Goal: Transaction & Acquisition: Obtain resource

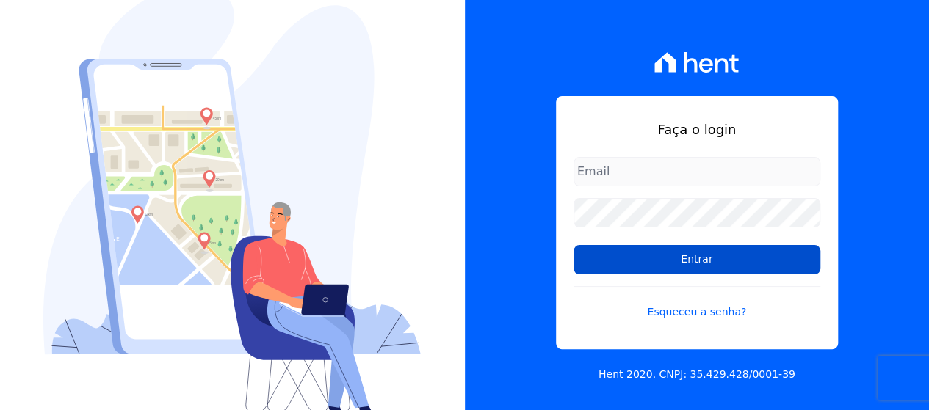
type input "[EMAIL_ADDRESS][DOMAIN_NAME]"
click at [631, 258] on input "Entrar" at bounding box center [696, 259] width 247 height 29
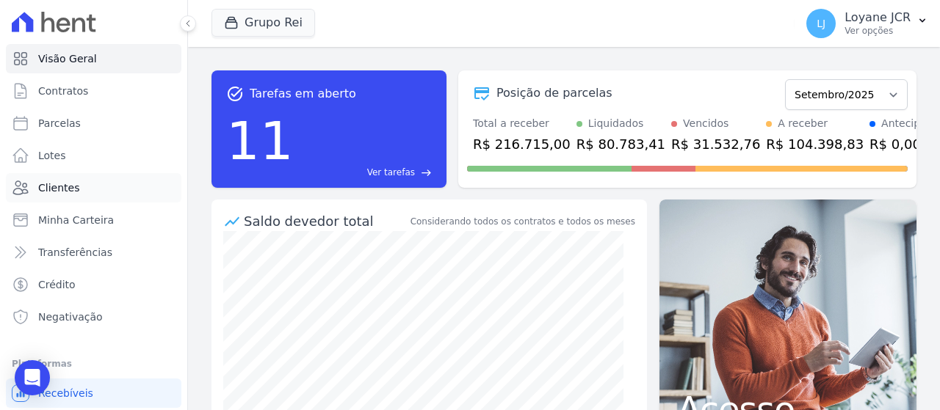
click at [92, 186] on link "Clientes" at bounding box center [93, 187] width 175 height 29
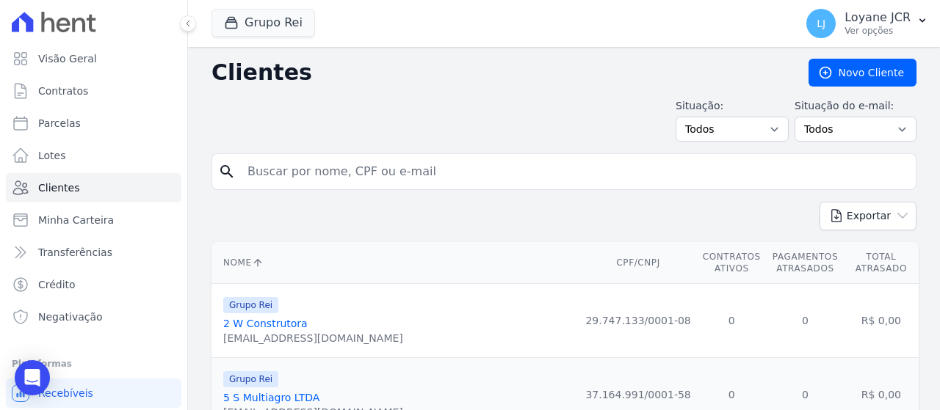
click at [308, 174] on input "search" at bounding box center [574, 171] width 671 height 29
paste input "350.274.441-68"
type input "350.274.441-68"
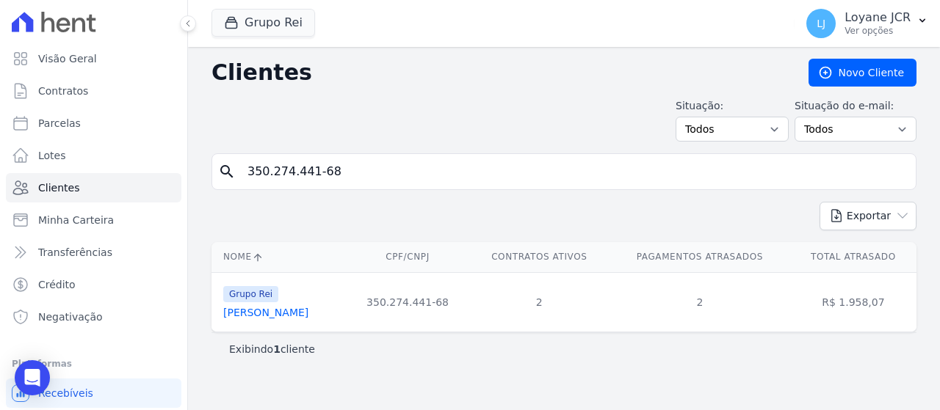
click at [259, 314] on link "Analice Ferreira De Melo" at bounding box center [265, 313] width 85 height 12
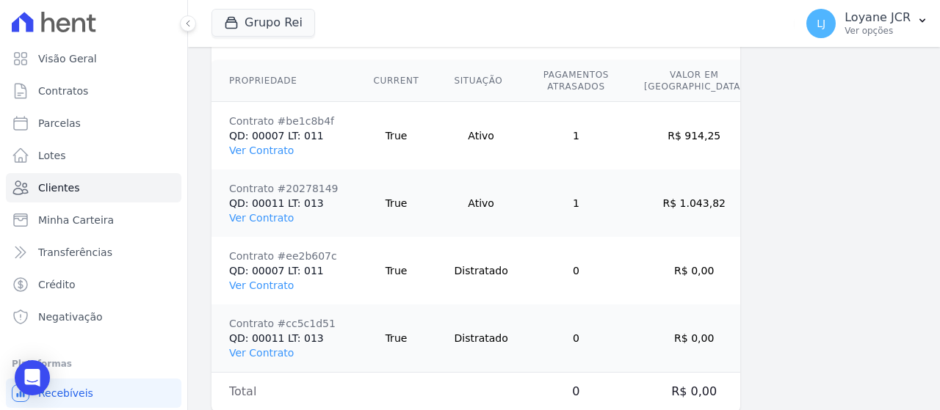
scroll to position [1170, 0]
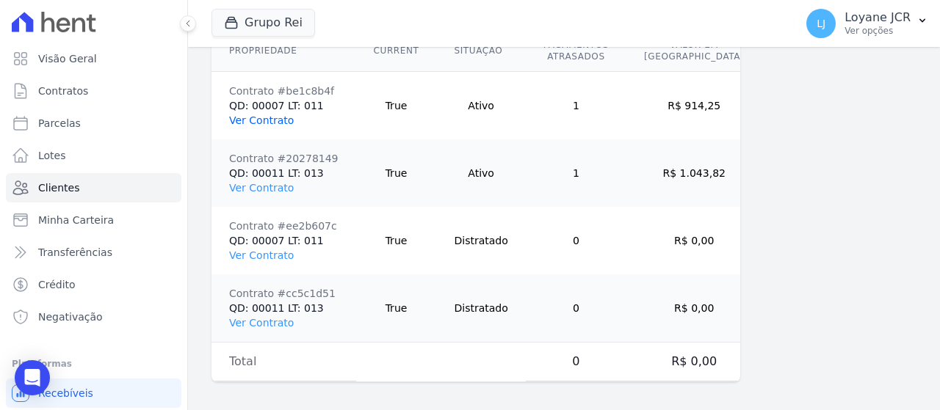
click at [272, 119] on link "Ver Contrato" at bounding box center [261, 121] width 65 height 12
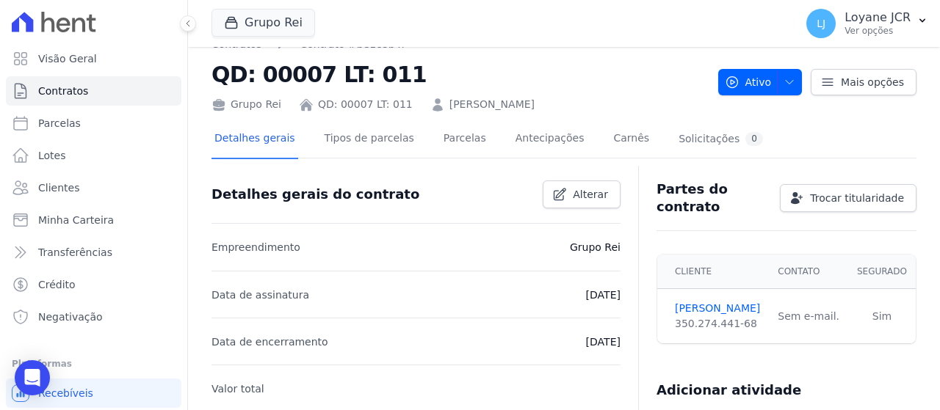
scroll to position [21, 0]
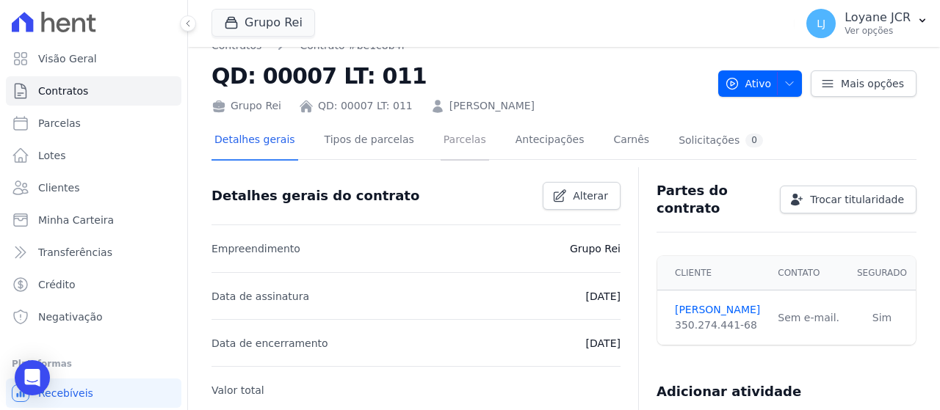
click at [457, 140] on link "Parcelas" at bounding box center [465, 141] width 48 height 39
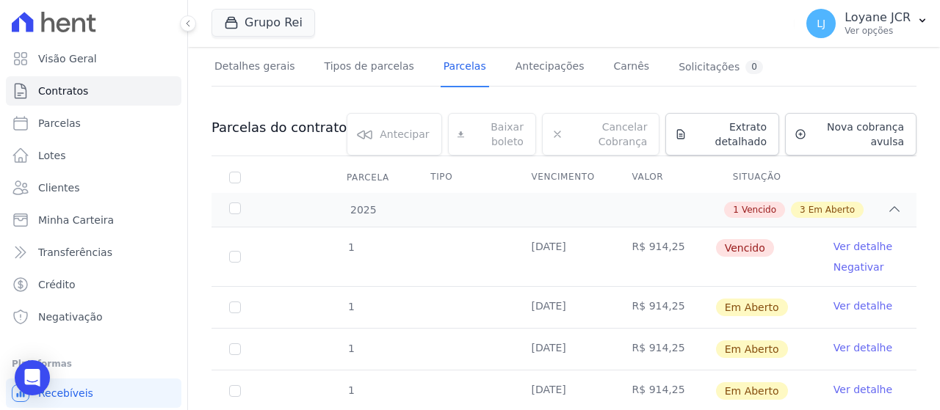
scroll to position [93, 0]
click at [229, 260] on input "checkbox" at bounding box center [235, 258] width 12 height 12
checkbox input "true"
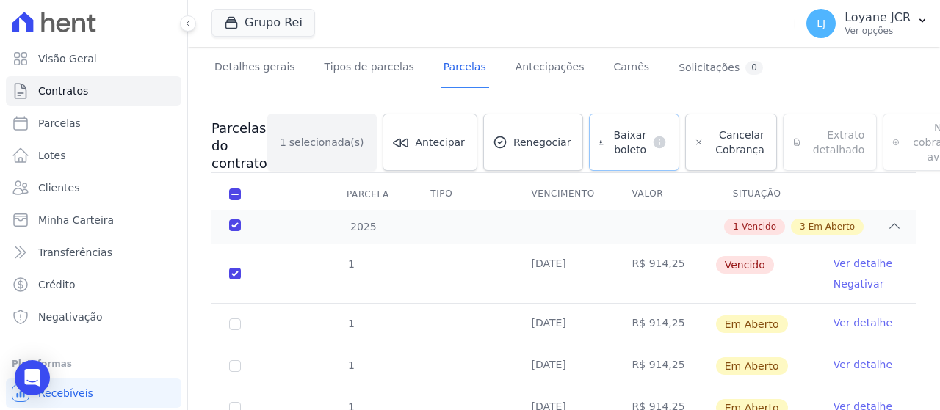
click at [609, 140] on span "Baixar boleto" at bounding box center [627, 142] width 37 height 29
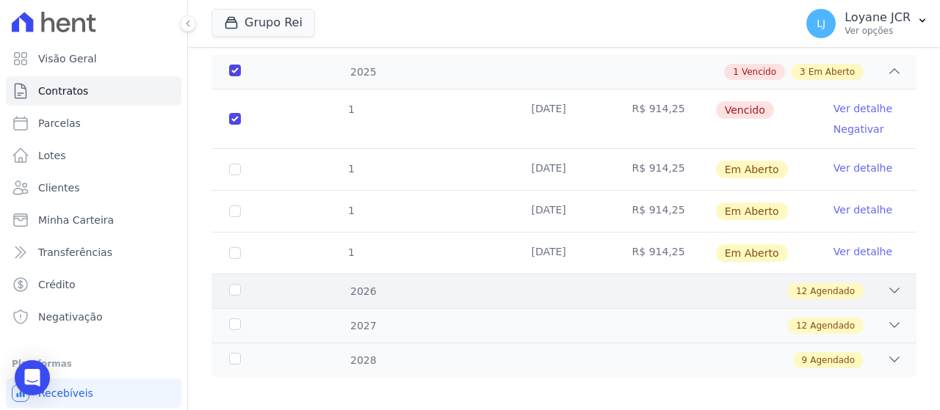
scroll to position [257, 0]
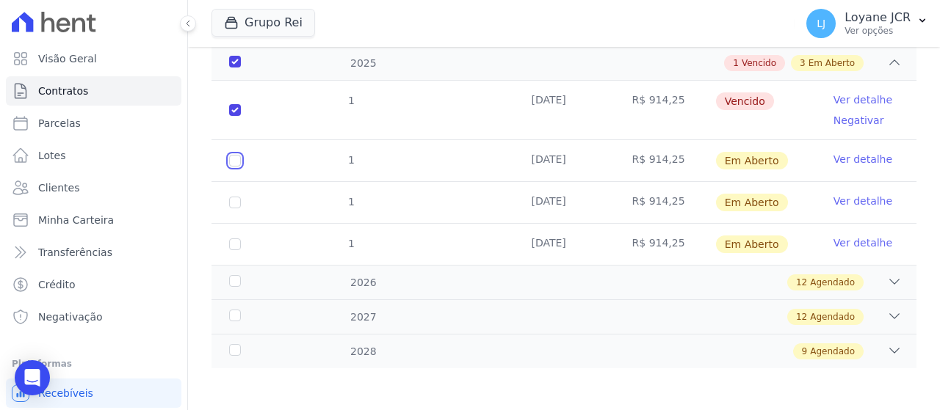
click at [236, 161] on input "checkbox" at bounding box center [235, 161] width 12 height 12
checkbox input "true"
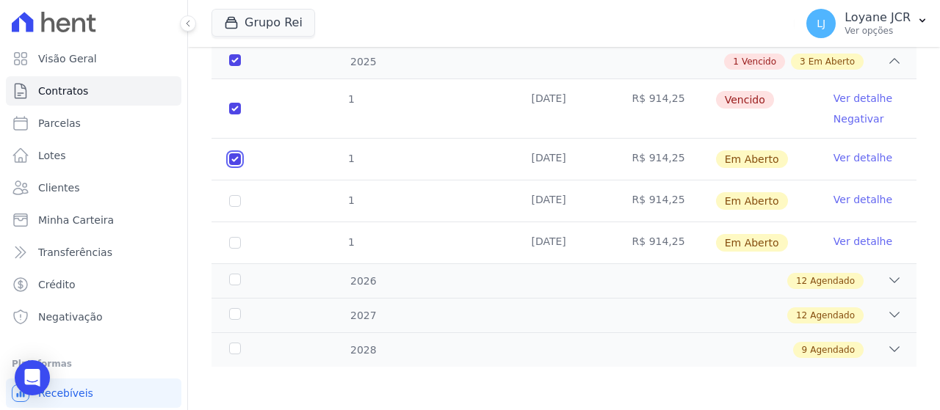
scroll to position [255, 0]
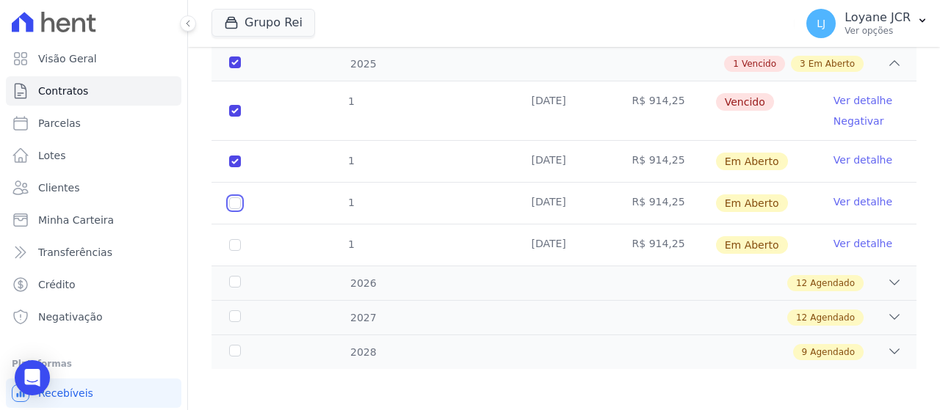
click at [236, 199] on input "checkbox" at bounding box center [235, 204] width 12 height 12
checkbox input "true"
click at [231, 240] on input "checkbox" at bounding box center [235, 245] width 12 height 12
checkbox input "true"
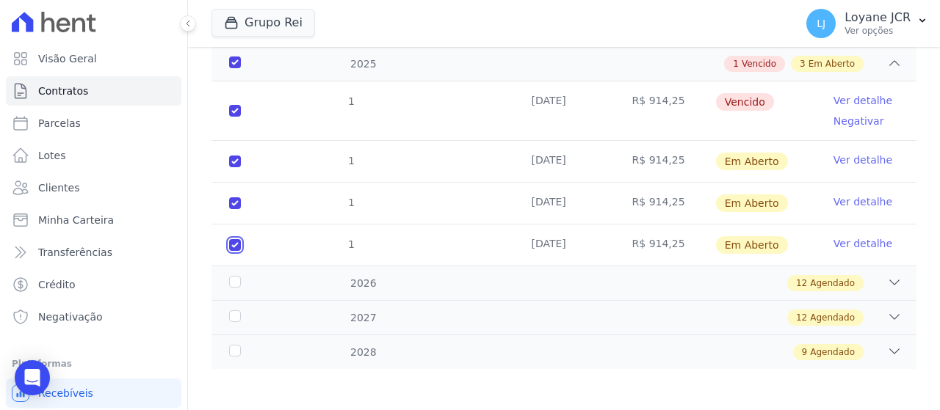
checkbox input "true"
click at [235, 287] on div "2026" at bounding box center [255, 283] width 59 height 15
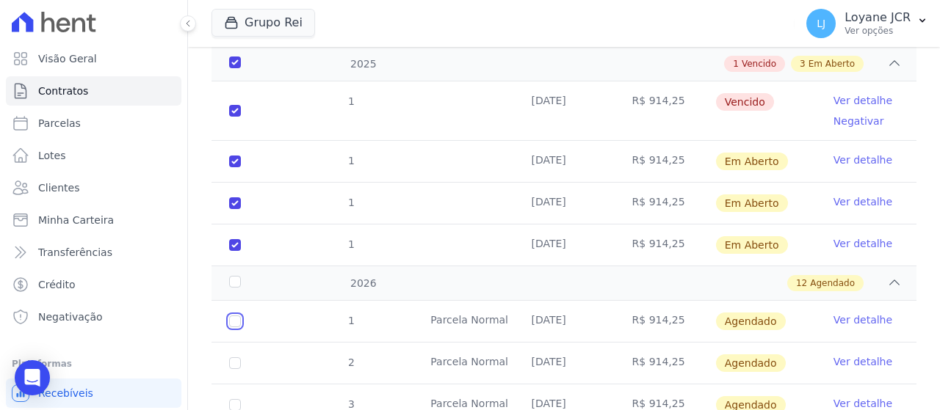
click at [235, 319] on input "checkbox" at bounding box center [235, 322] width 12 height 12
checkbox input "true"
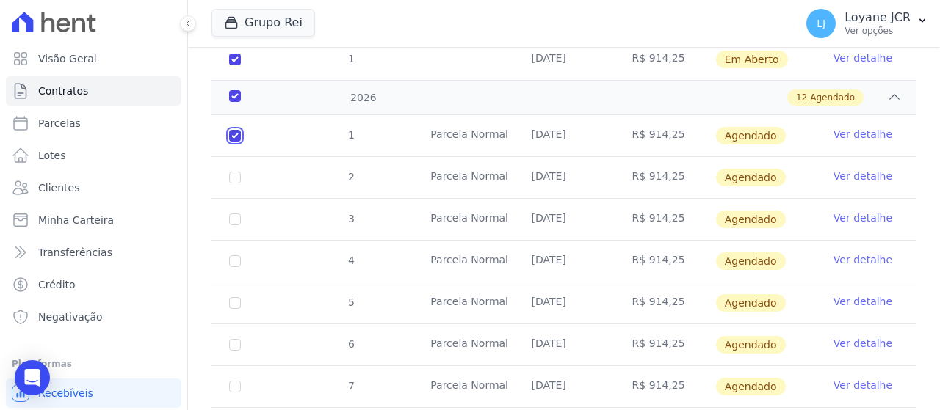
scroll to position [475, 0]
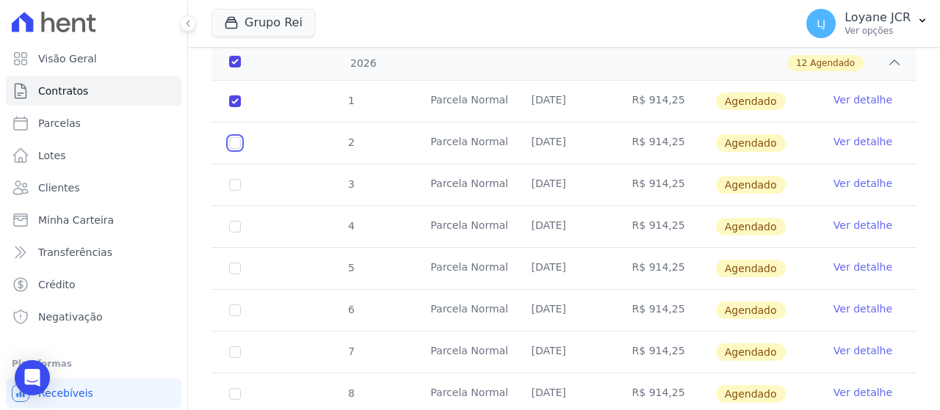
click at [231, 143] on input "checkbox" at bounding box center [235, 143] width 12 height 12
checkbox input "true"
click at [230, 186] on input "checkbox" at bounding box center [235, 185] width 12 height 12
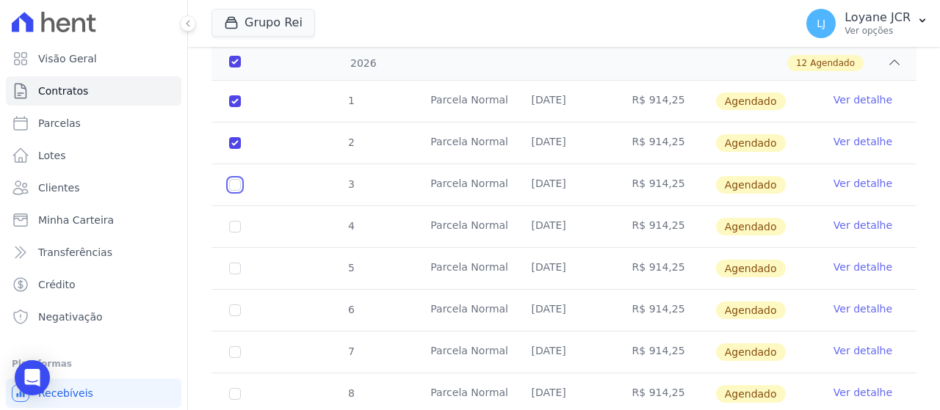
checkbox input "true"
click at [242, 222] on td "4" at bounding box center [234, 226] width 47 height 41
click at [236, 228] on input "checkbox" at bounding box center [235, 227] width 12 height 12
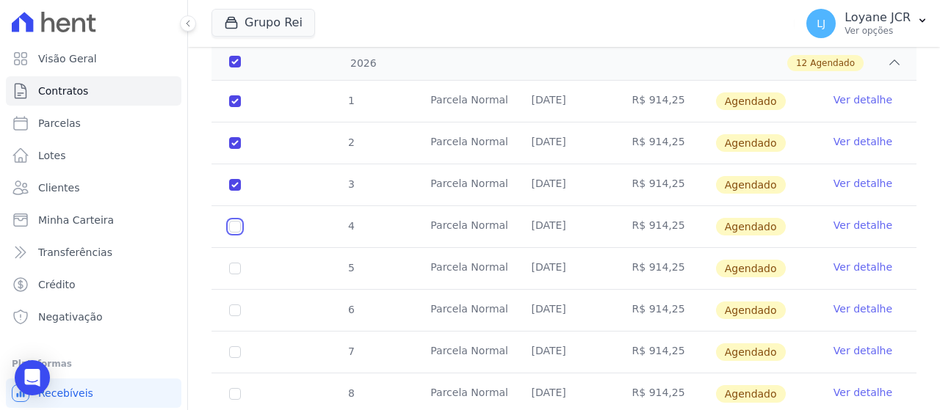
checkbox input "true"
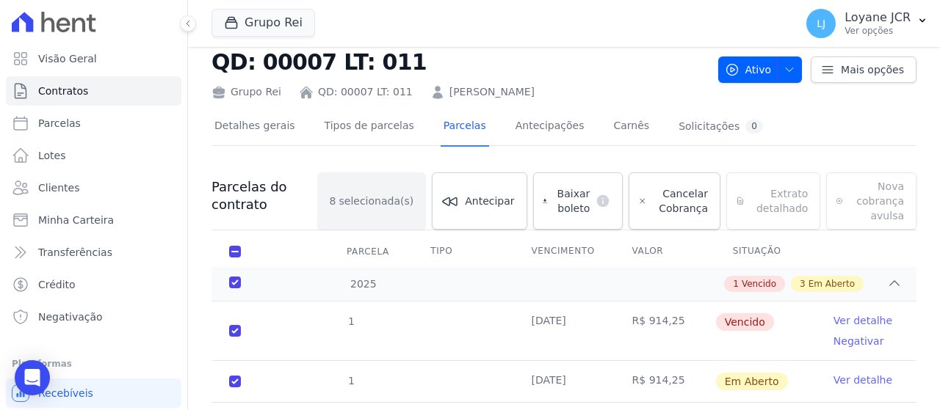
scroll to position [0, 0]
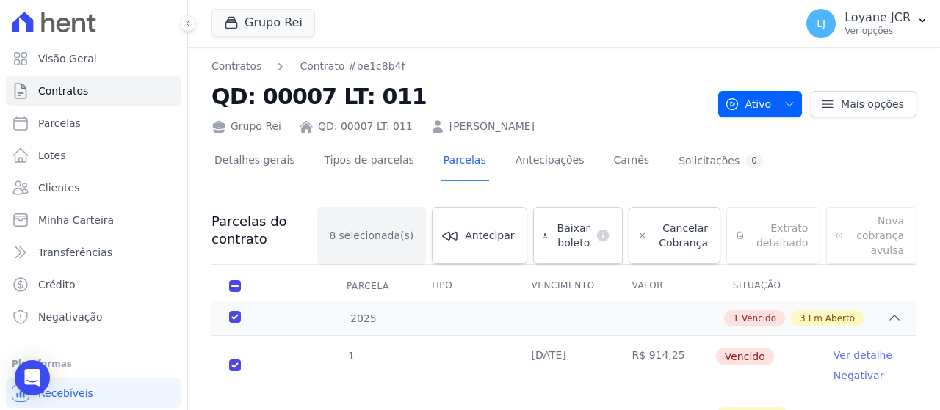
click at [557, 236] on div "Baixar boleto default" at bounding box center [578, 235] width 90 height 57
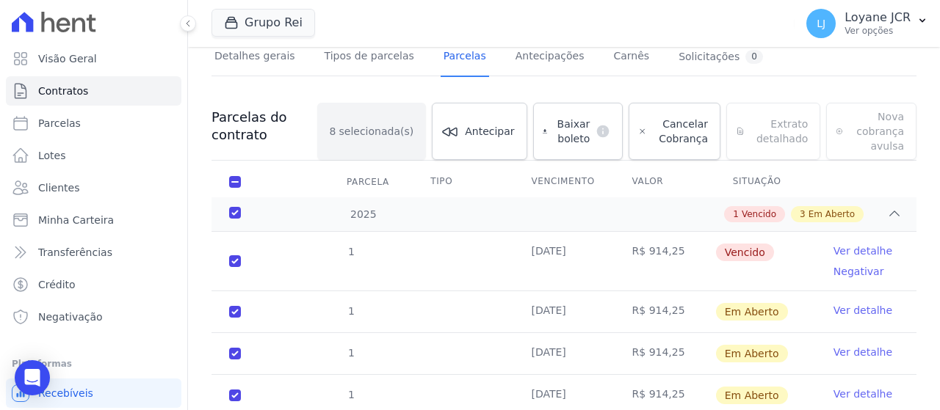
scroll to position [147, 0]
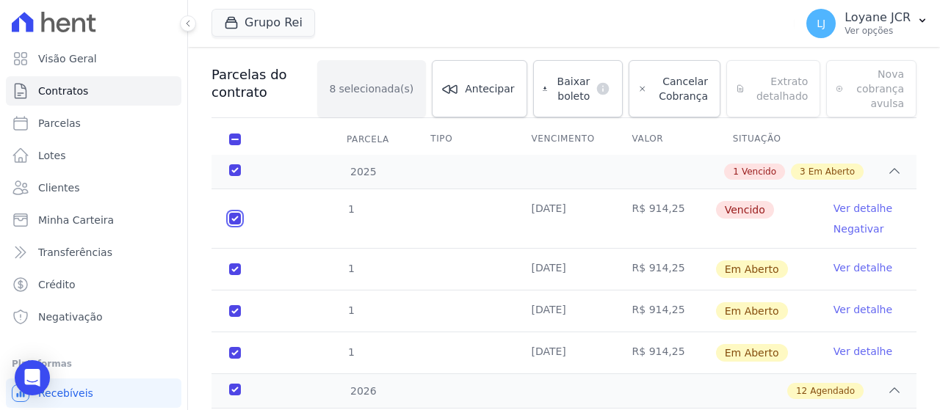
click at [235, 213] on input "checkbox" at bounding box center [235, 219] width 12 height 12
checkbox input "false"
checkbox input "true"
click at [231, 219] on input "checkbox" at bounding box center [235, 219] width 12 height 12
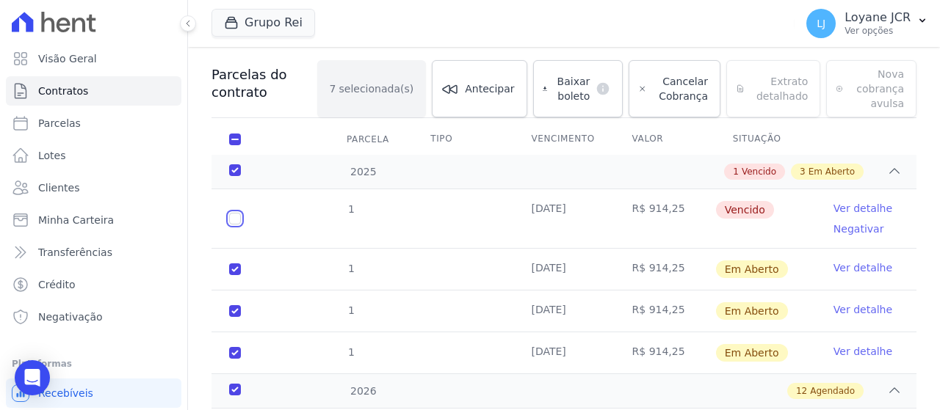
checkbox input "true"
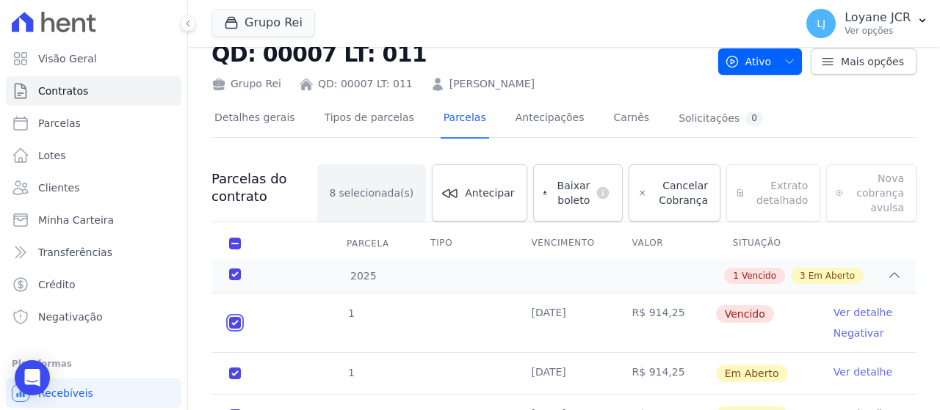
scroll to position [0, 0]
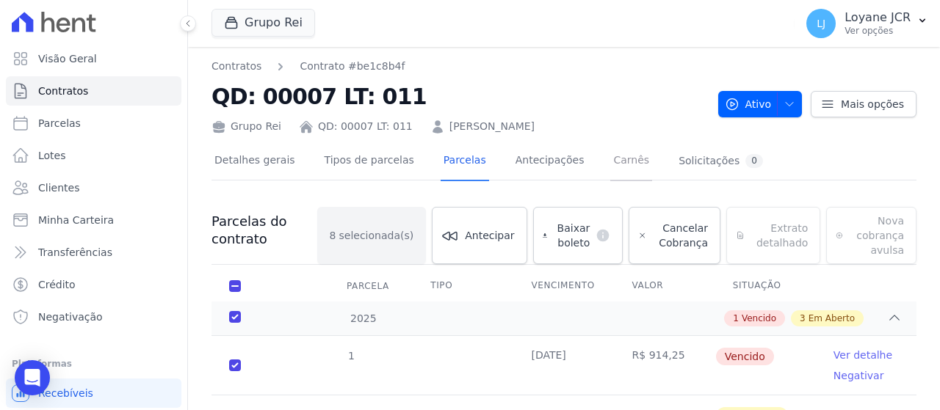
click at [610, 166] on link "Carnês" at bounding box center [631, 161] width 42 height 39
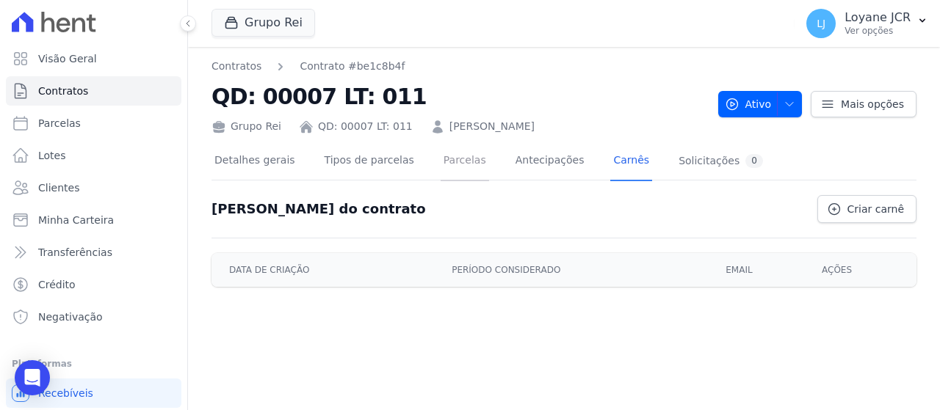
click at [456, 162] on link "Parcelas" at bounding box center [465, 161] width 48 height 39
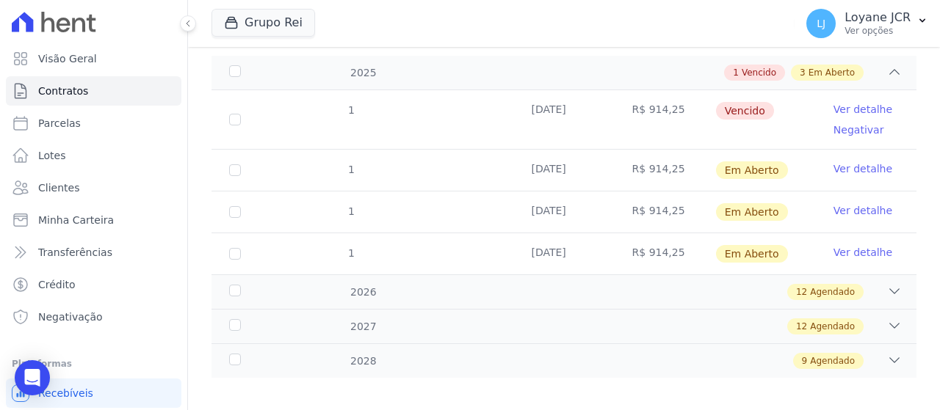
scroll to position [240, 0]
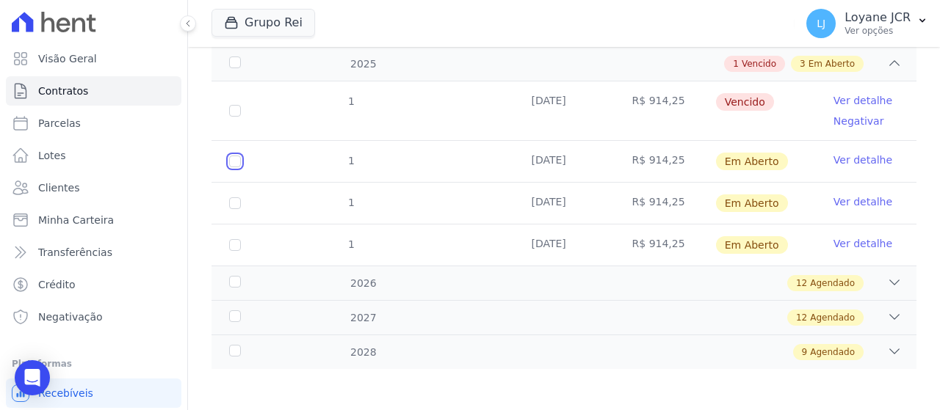
click at [239, 159] on input "checkbox" at bounding box center [235, 162] width 12 height 12
checkbox input "true"
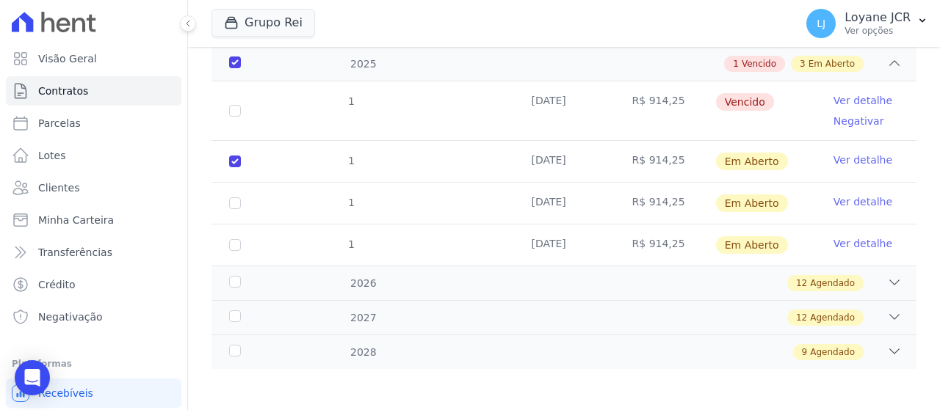
click at [227, 198] on td "1" at bounding box center [234, 203] width 47 height 41
click at [237, 200] on input "checkbox" at bounding box center [235, 204] width 12 height 12
checkbox input "true"
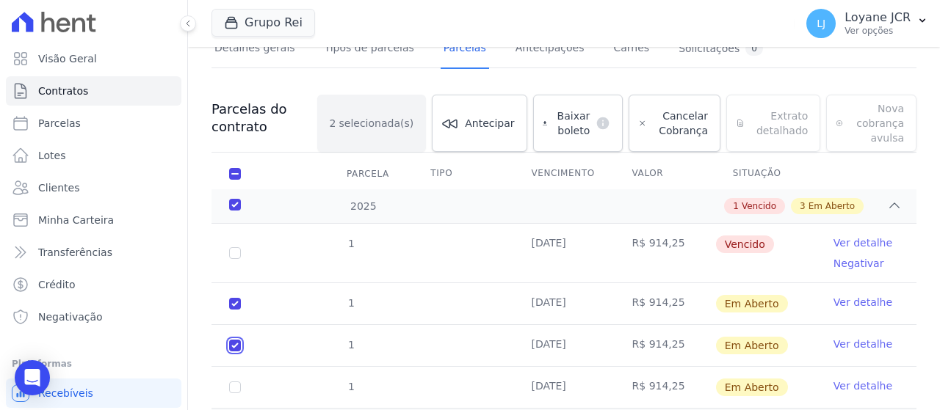
scroll to position [181, 0]
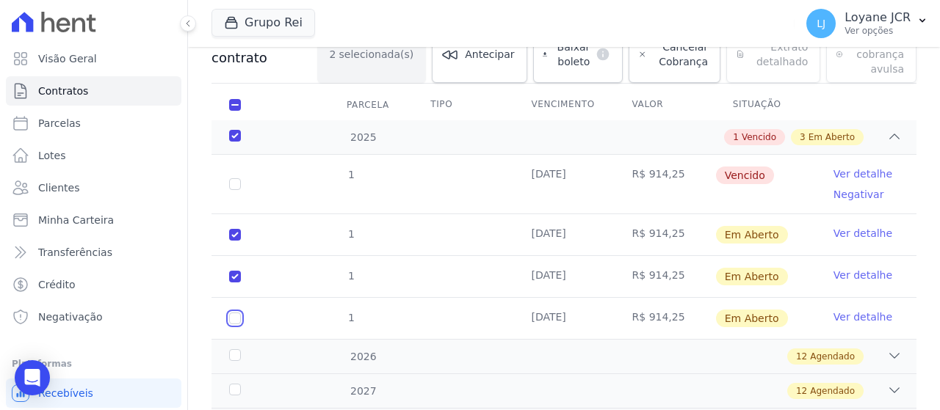
click at [235, 319] on input "checkbox" at bounding box center [235, 319] width 12 height 12
checkbox input "true"
click at [235, 189] on td "1" at bounding box center [234, 184] width 47 height 59
click at [236, 180] on input "checkbox" at bounding box center [235, 184] width 12 height 12
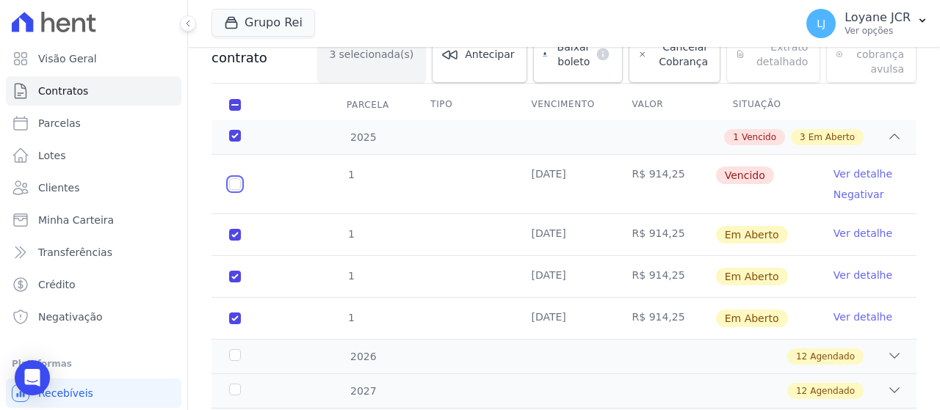
checkbox input "true"
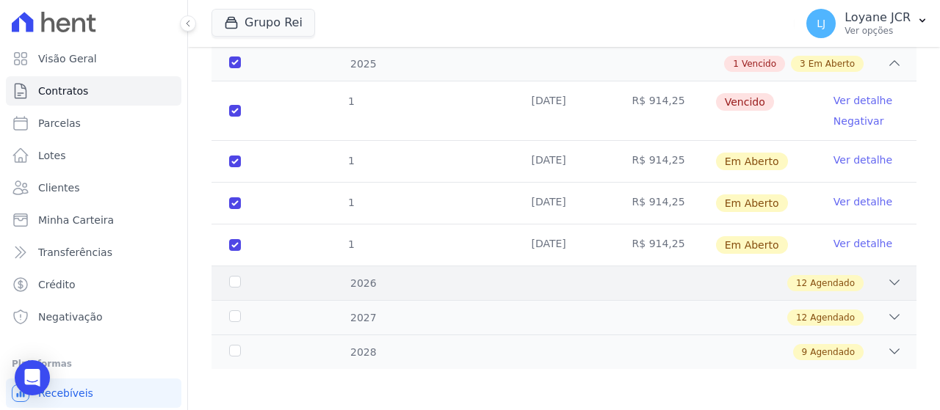
click at [404, 275] on div "12 Agendado" at bounding box center [597, 283] width 607 height 16
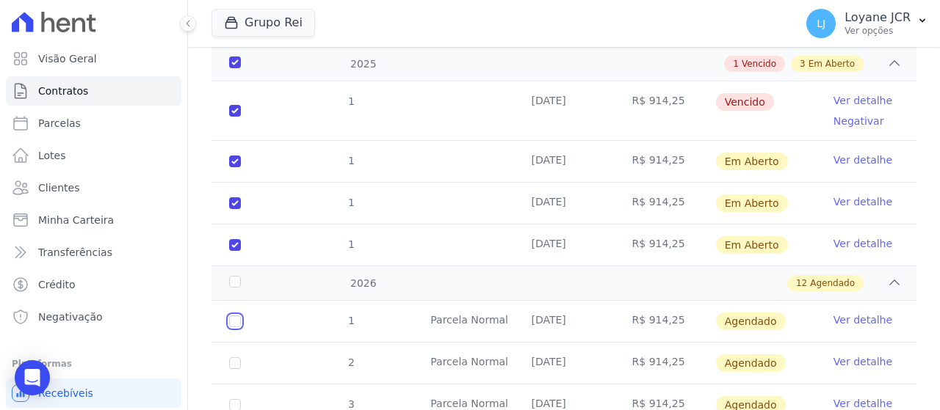
click at [231, 316] on input "checkbox" at bounding box center [235, 322] width 12 height 12
checkbox input "true"
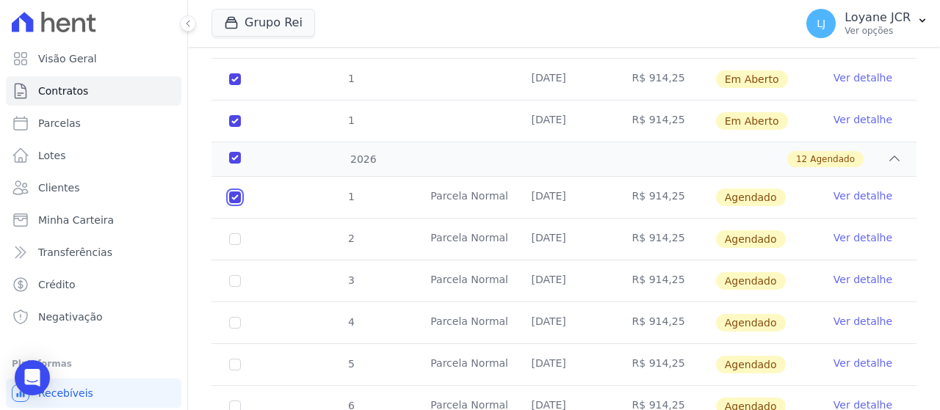
scroll to position [402, 0]
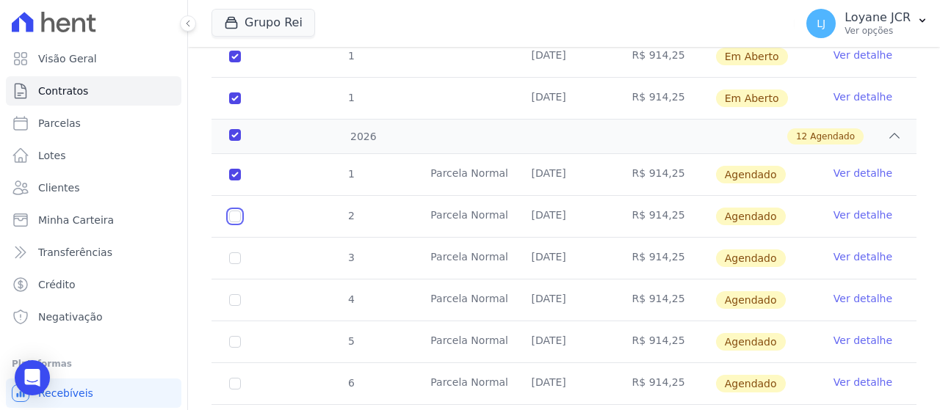
click at [236, 218] on input "checkbox" at bounding box center [235, 217] width 12 height 12
checkbox input "true"
click at [233, 258] on input "checkbox" at bounding box center [235, 259] width 12 height 12
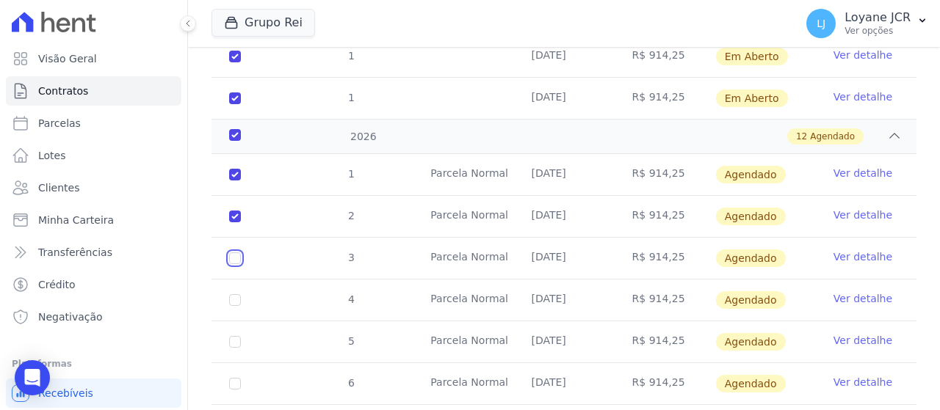
checkbox input "true"
drag, startPoint x: 237, startPoint y: 297, endPoint x: 242, endPoint y: 288, distance: 10.8
click at [236, 294] on input "checkbox" at bounding box center [235, 300] width 12 height 12
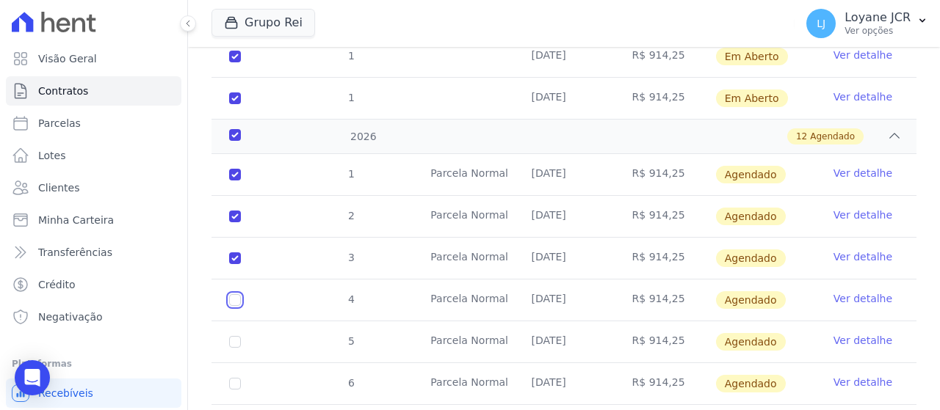
checkbox input "true"
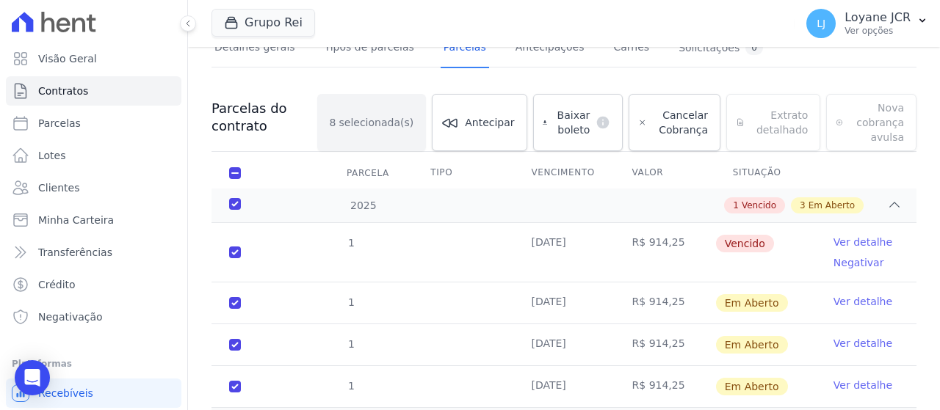
scroll to position [147, 0]
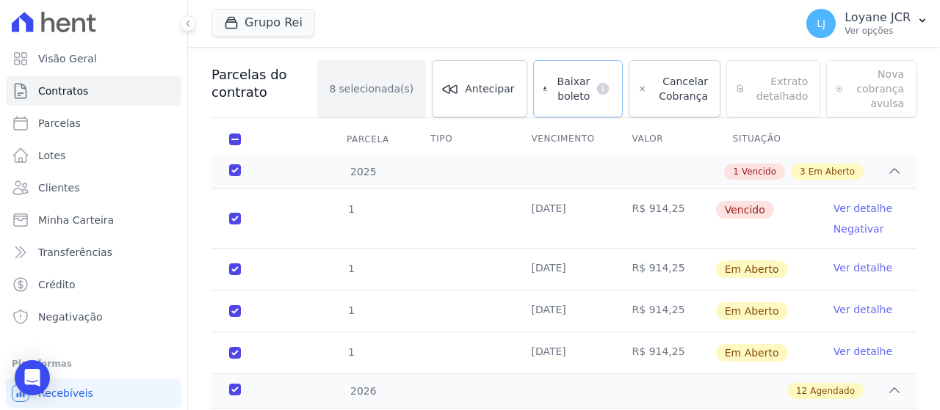
click at [581, 90] on span "Baixar boleto" at bounding box center [571, 88] width 37 height 29
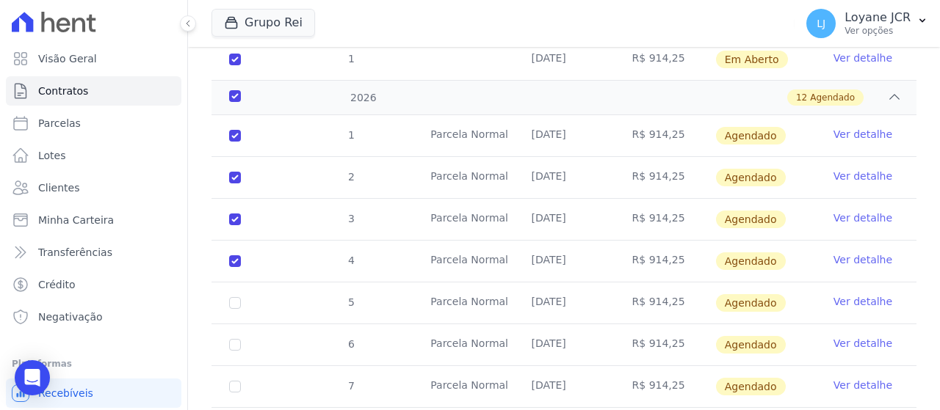
scroll to position [73, 0]
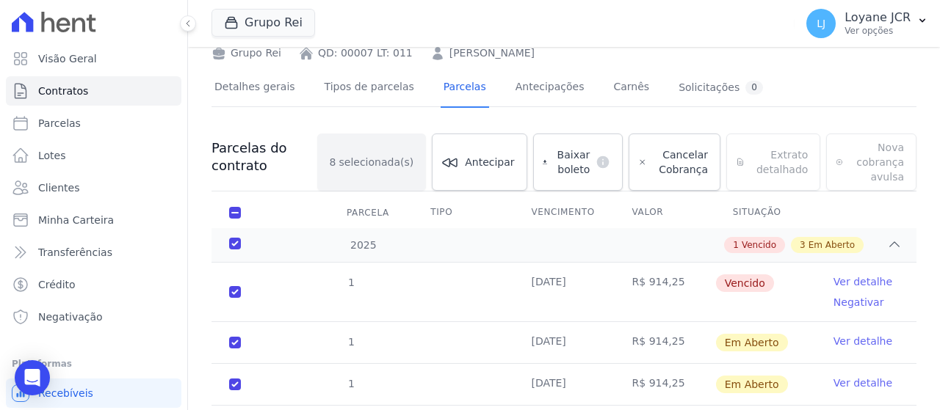
click at [568, 153] on div "Baixar boleto default" at bounding box center [578, 162] width 90 height 57
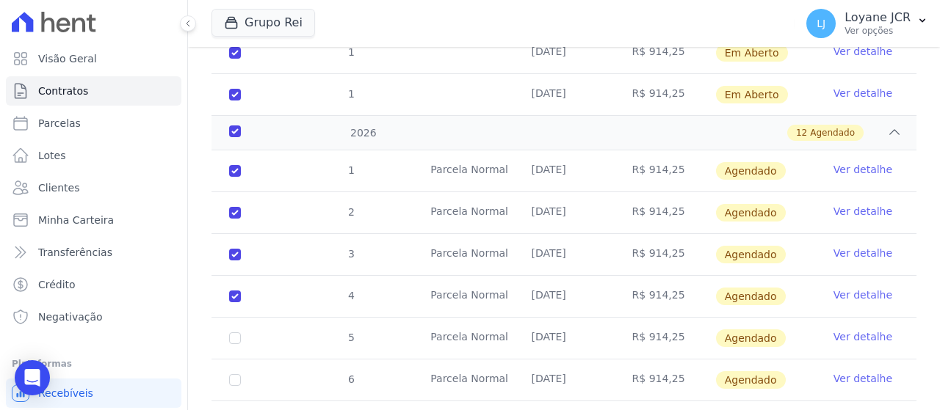
scroll to position [587, 0]
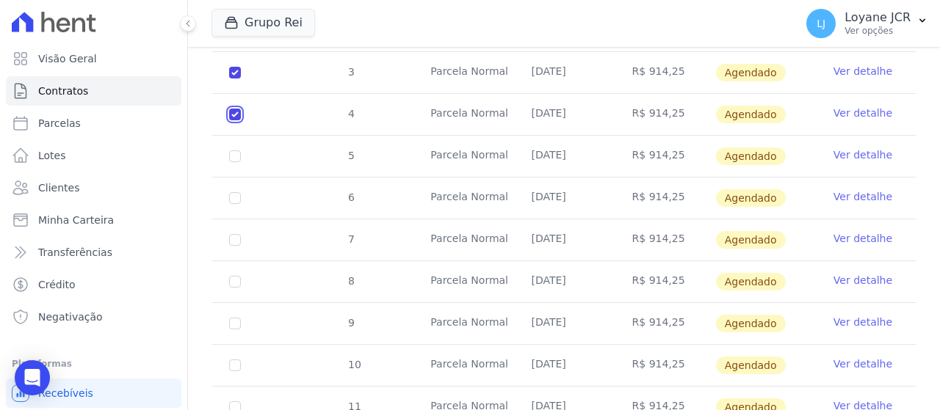
click at [232, 113] on input "checkbox" at bounding box center [235, 115] width 12 height 12
checkbox input "false"
checkbox input "true"
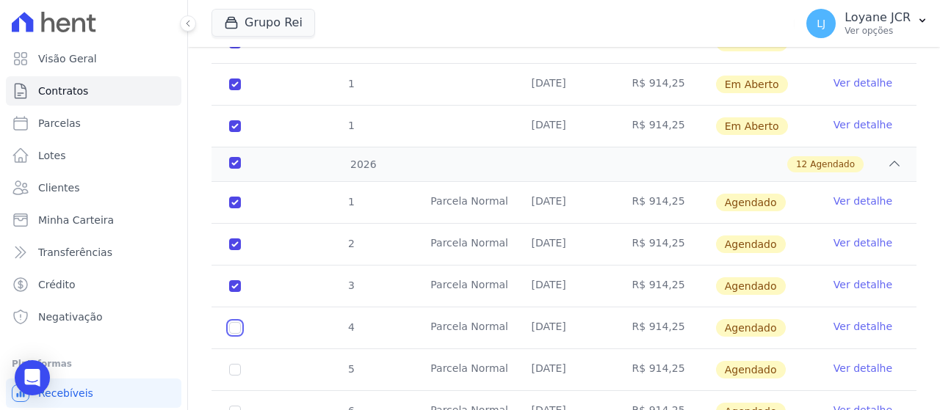
scroll to position [367, 0]
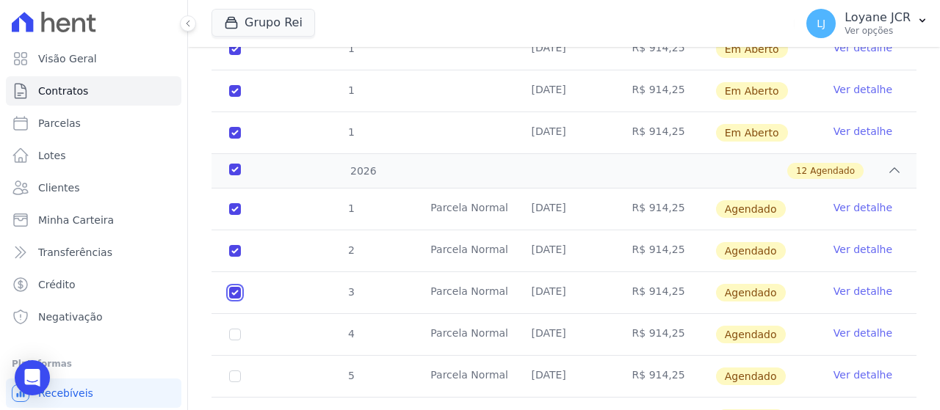
click at [235, 287] on input "checkbox" at bounding box center [235, 293] width 12 height 12
checkbox input "false"
checkbox input "true"
click at [235, 248] on input "checkbox" at bounding box center [235, 251] width 12 height 12
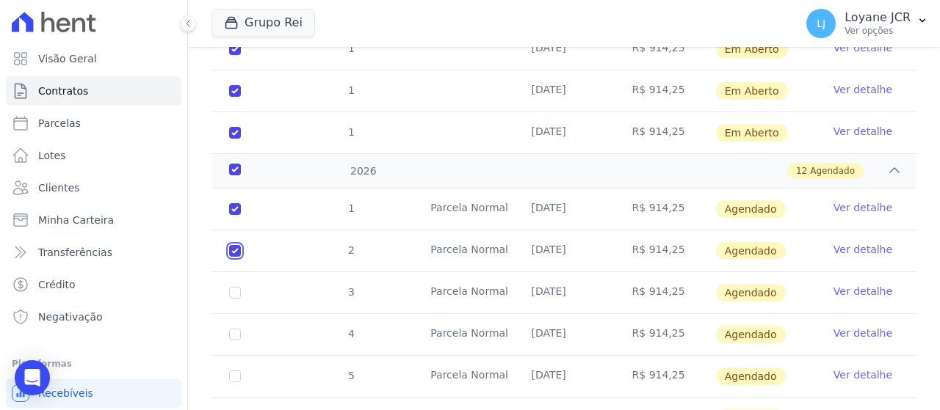
checkbox input "false"
checkbox input "true"
drag, startPoint x: 234, startPoint y: 208, endPoint x: 235, endPoint y: 189, distance: 19.1
click at [233, 198] on td "1" at bounding box center [234, 209] width 47 height 41
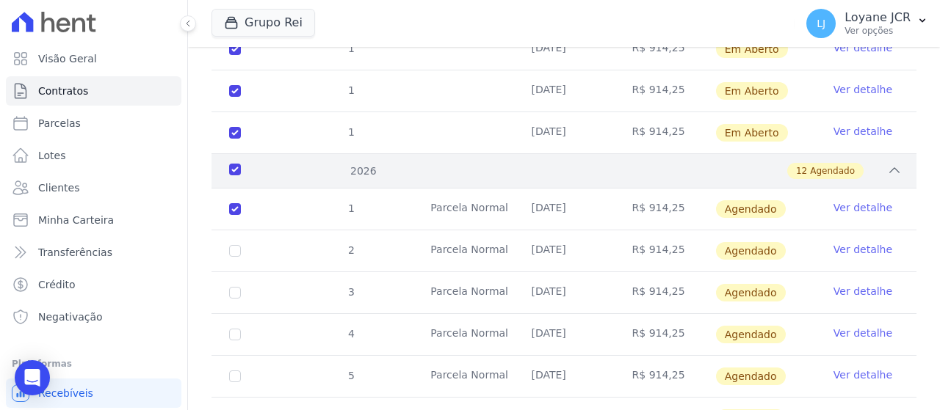
click at [234, 172] on div "2026" at bounding box center [255, 171] width 59 height 15
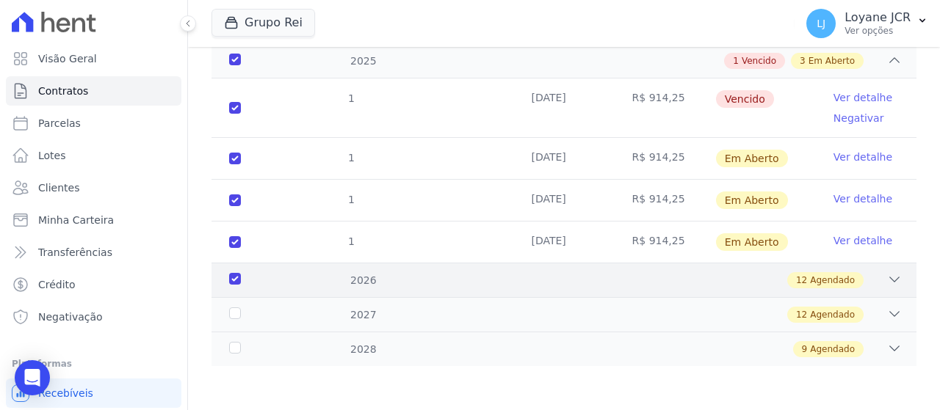
scroll to position [255, 0]
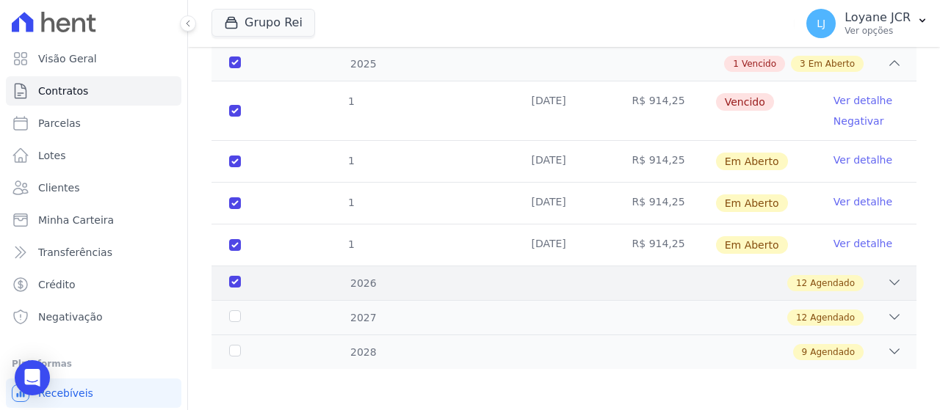
click at [273, 276] on div "2026" at bounding box center [255, 283] width 59 height 15
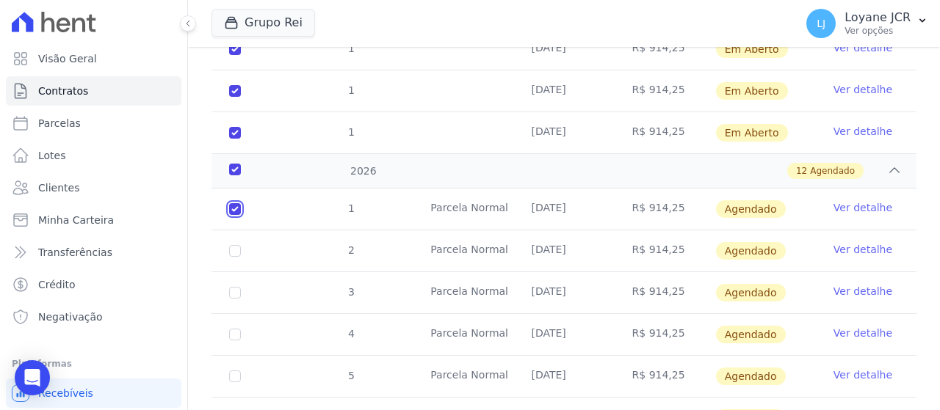
click at [233, 207] on input "checkbox" at bounding box center [235, 209] width 12 height 12
checkbox input "false"
checkbox input "true"
checkbox input "false"
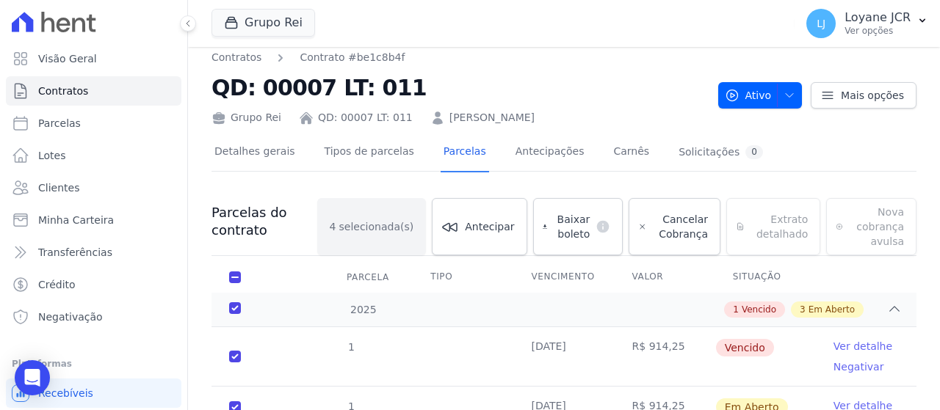
scroll to position [0, 0]
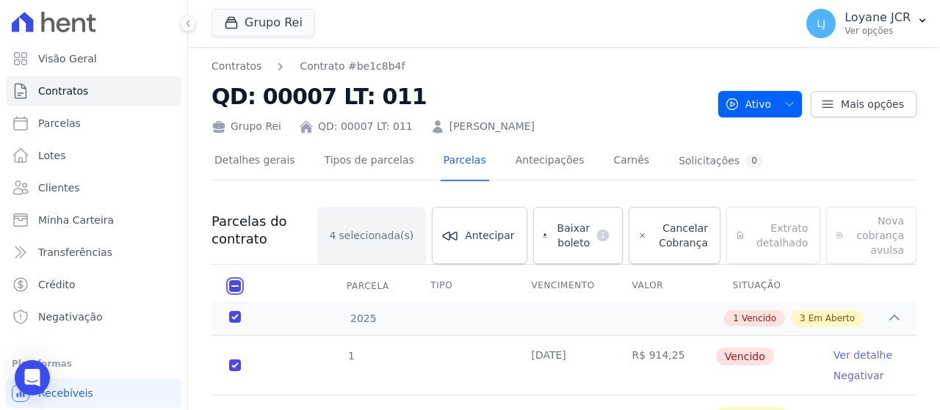
click at [238, 283] on input "checkbox" at bounding box center [235, 286] width 12 height 12
checkbox input "false"
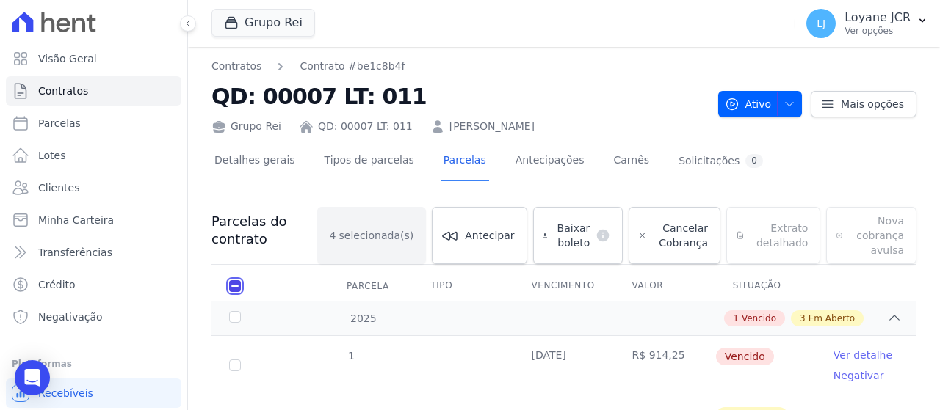
checkbox input "false"
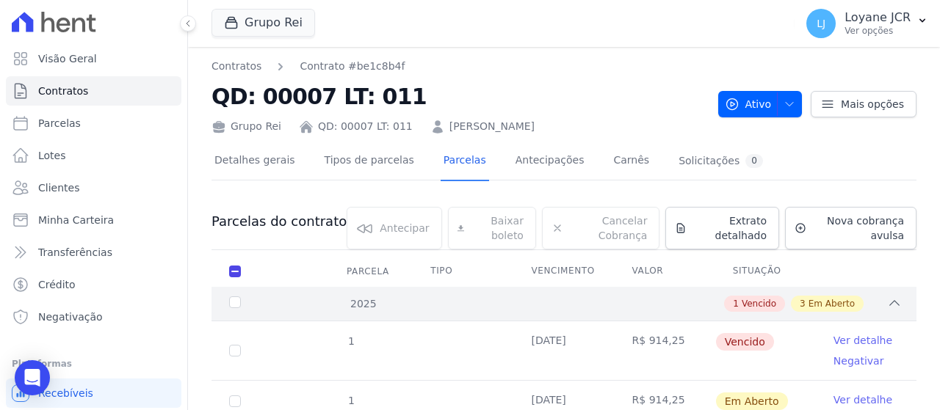
click at [283, 304] on div "2025" at bounding box center [255, 304] width 59 height 15
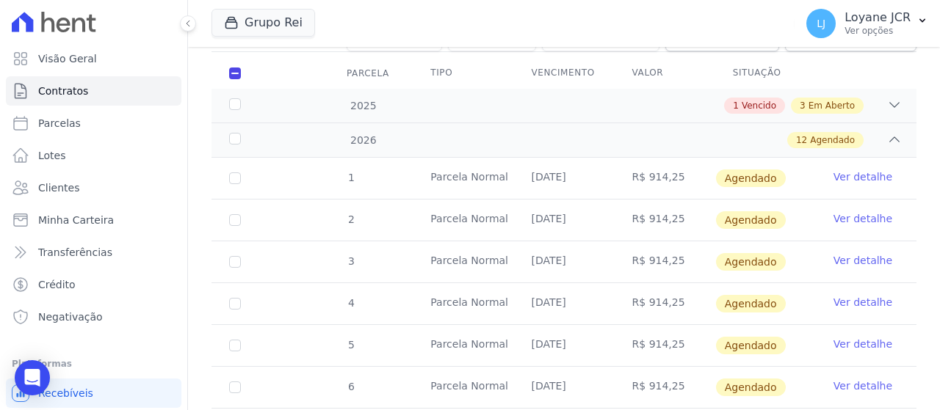
scroll to position [220, 0]
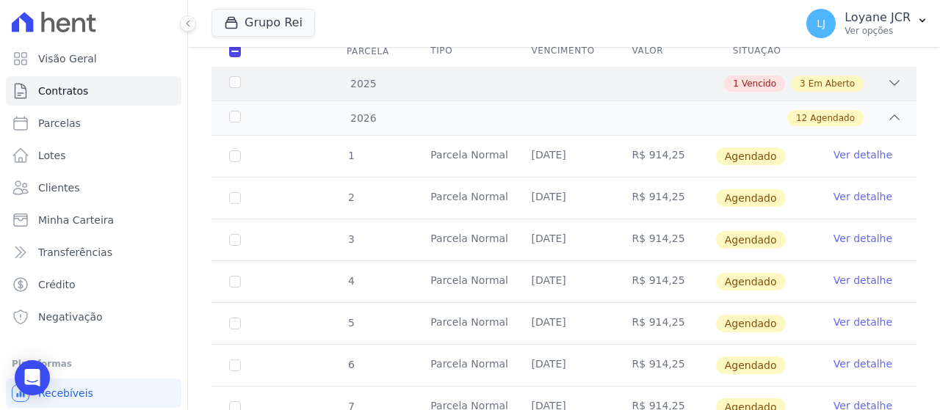
click at [309, 82] on div "1 Vencido 3 Em Aberto" at bounding box center [597, 84] width 607 height 16
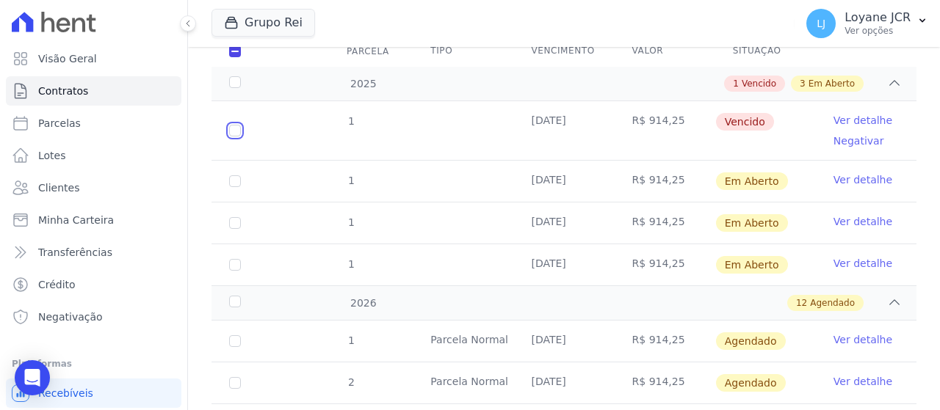
click at [236, 131] on input "checkbox" at bounding box center [235, 131] width 12 height 12
checkbox input "true"
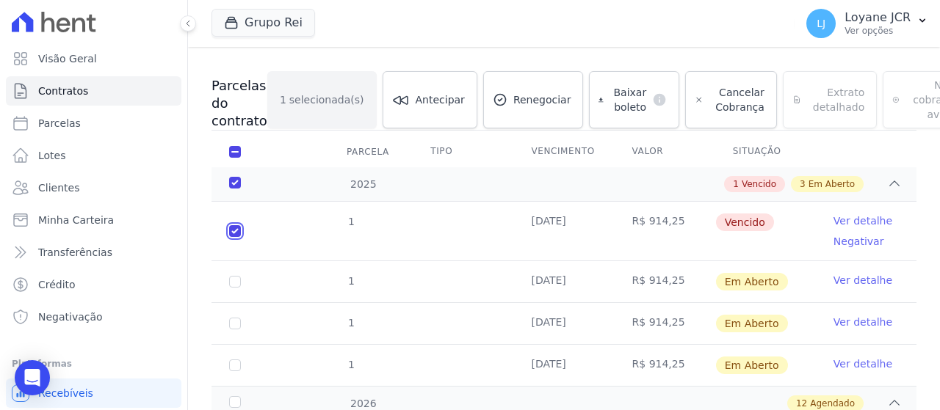
scroll to position [90, 0]
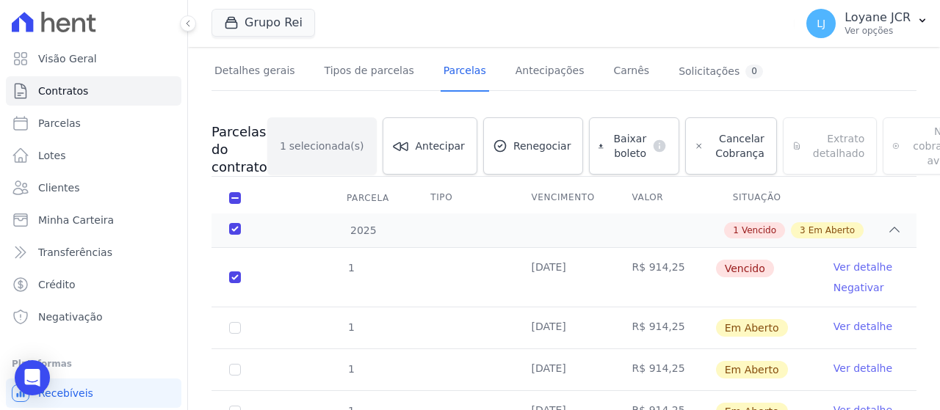
click at [589, 140] on div "Baixar boleto default" at bounding box center [634, 145] width 90 height 57
click at [236, 276] on input "checkbox" at bounding box center [235, 278] width 12 height 12
checkbox input "false"
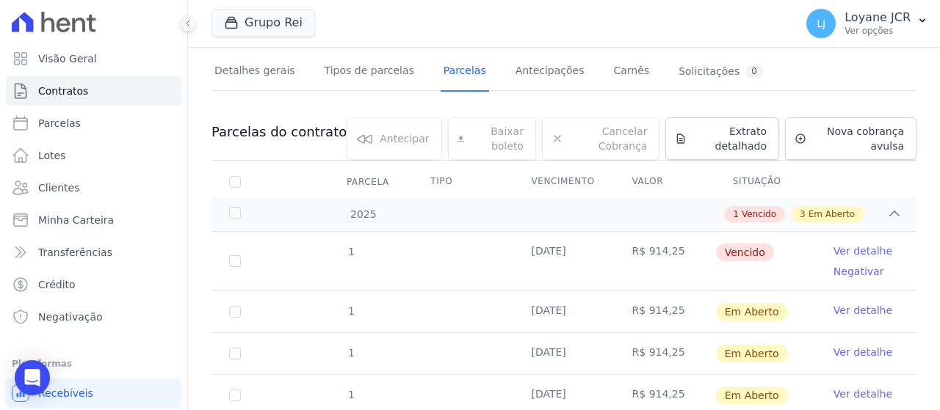
click at [272, 258] on tr "1 05/09/2025 R$ 914,25 Vencido Ver detalhe Negativar" at bounding box center [563, 261] width 705 height 59
click at [236, 256] on input "checkbox" at bounding box center [235, 262] width 12 height 12
checkbox input "true"
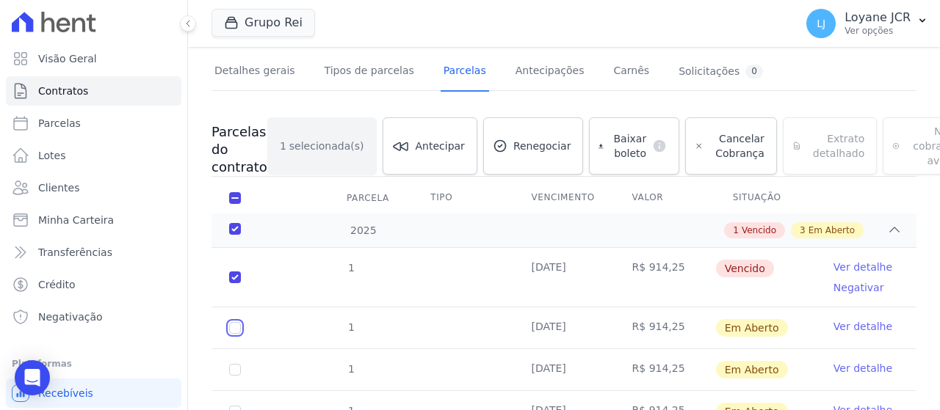
click at [233, 327] on input "checkbox" at bounding box center [235, 328] width 12 height 12
checkbox input "true"
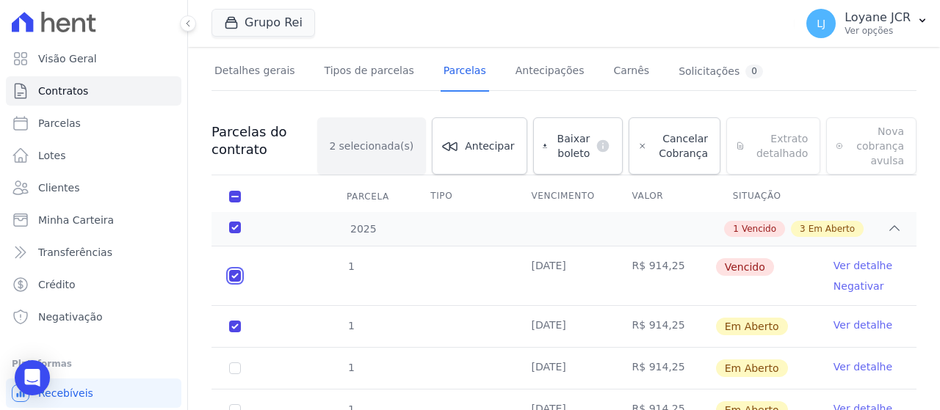
click at [237, 275] on input "checkbox" at bounding box center [235, 276] width 12 height 12
checkbox input "false"
checkbox input "true"
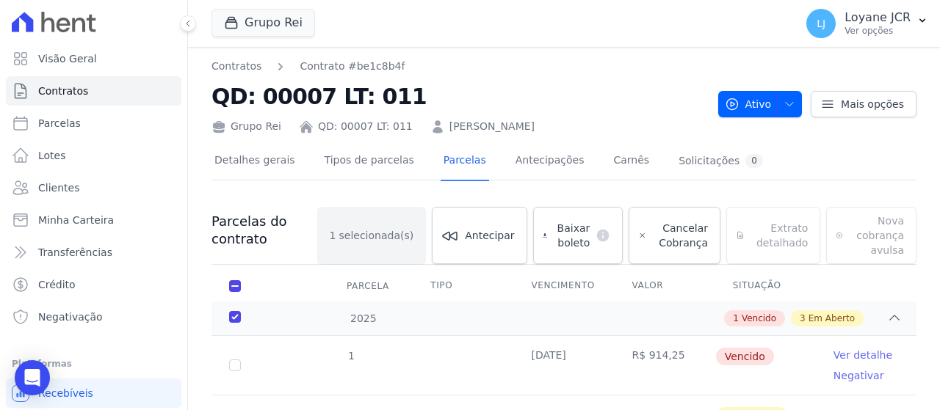
drag, startPoint x: 569, startPoint y: 126, endPoint x: 432, endPoint y: 128, distance: 137.3
click at [432, 128] on div "Grupo Rei QD: 00007 LT: 011 ANALICE FERREIRA DE MELO" at bounding box center [458, 123] width 495 height 21
copy link "[PERSON_NAME]"
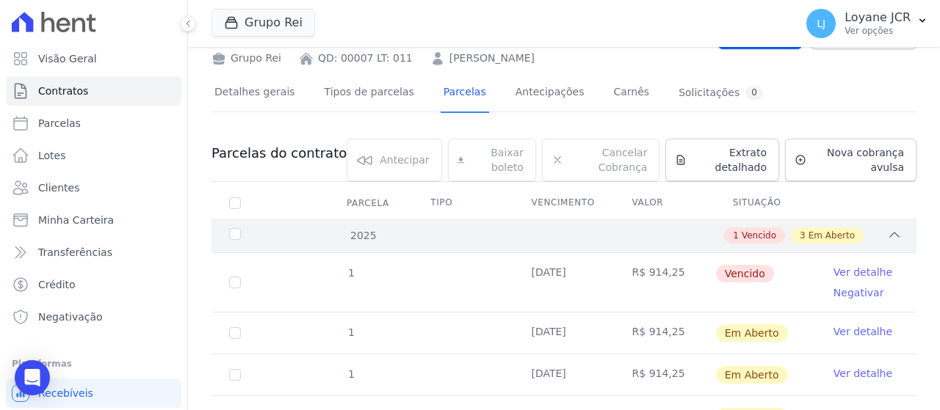
scroll to position [147, 0]
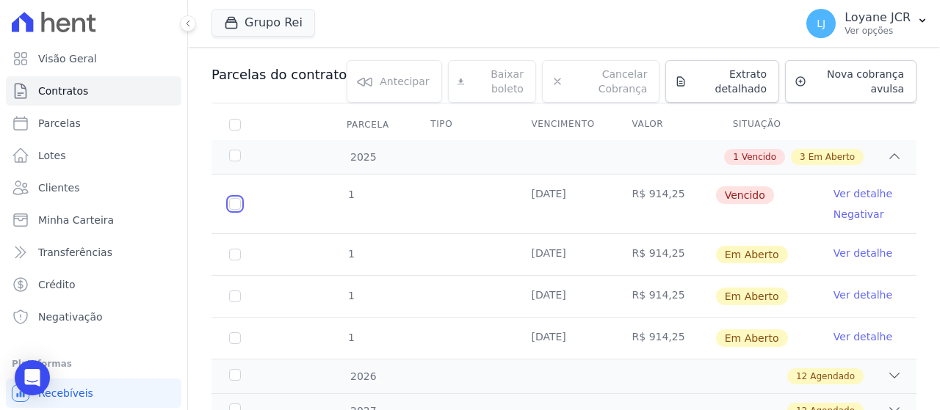
click at [233, 206] on input "checkbox" at bounding box center [235, 204] width 12 height 12
checkbox input "true"
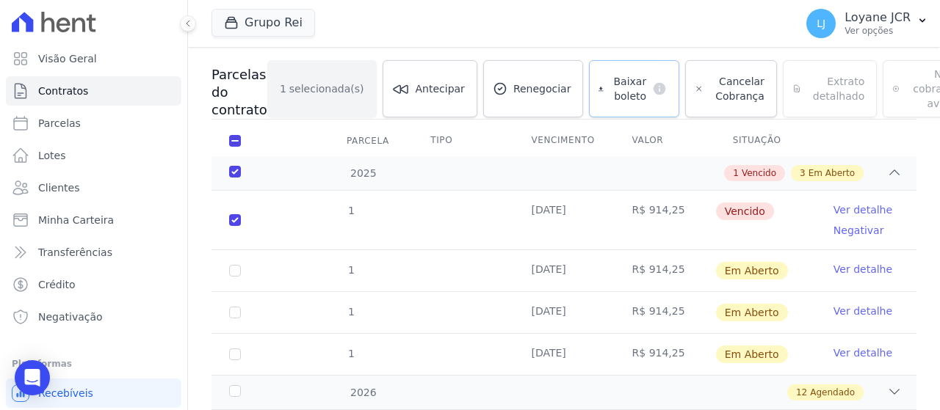
click at [609, 86] on span "Baixar boleto" at bounding box center [627, 88] width 37 height 29
